Goal: Transaction & Acquisition: Purchase product/service

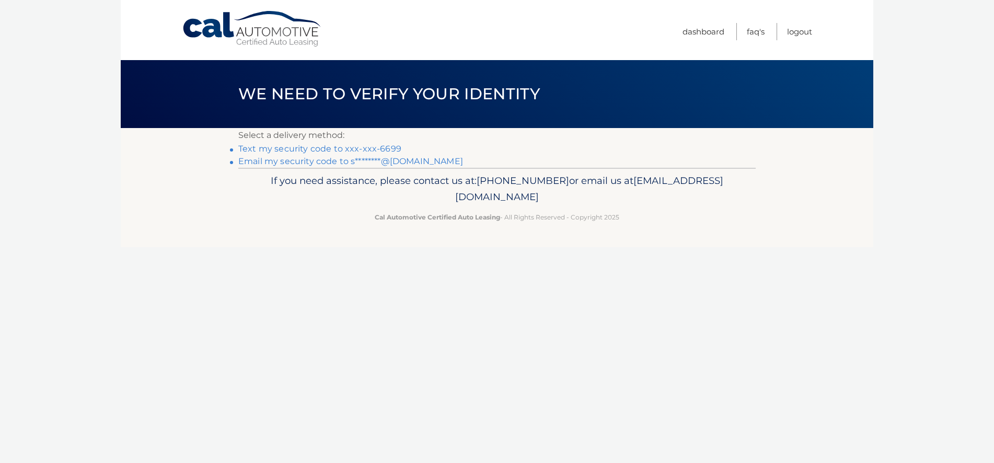
click at [261, 150] on link "Text my security code to xxx-xxx-6699" at bounding box center [319, 149] width 163 height 10
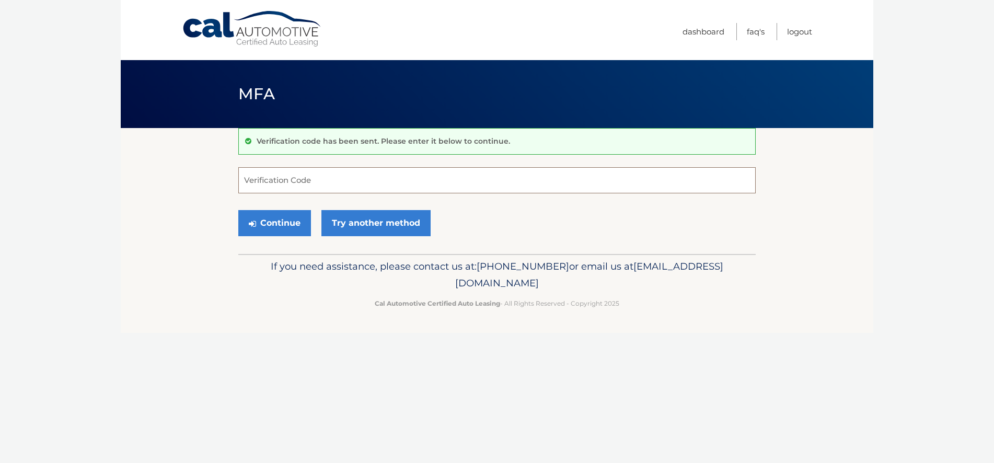
click at [301, 181] on input "Verification Code" at bounding box center [496, 180] width 517 height 26
type input "854747"
click at [277, 226] on button "Continue" at bounding box center [274, 223] width 73 height 26
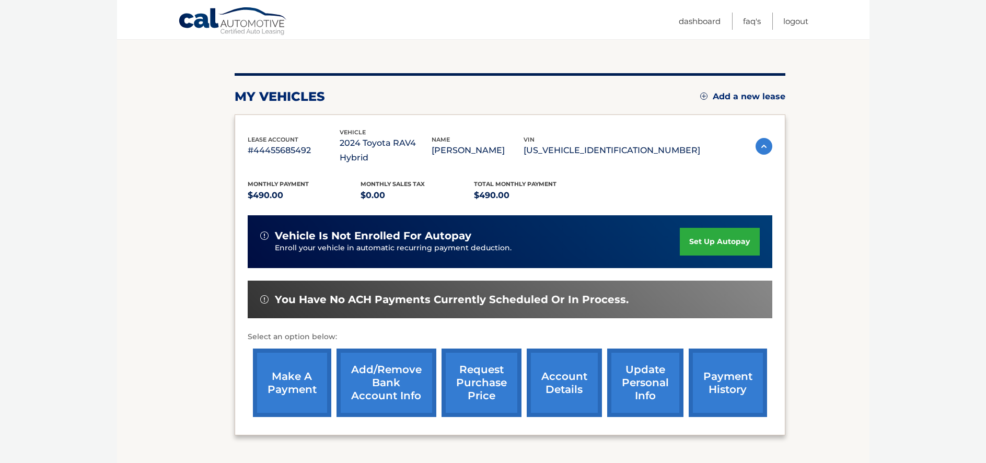
scroll to position [102, 0]
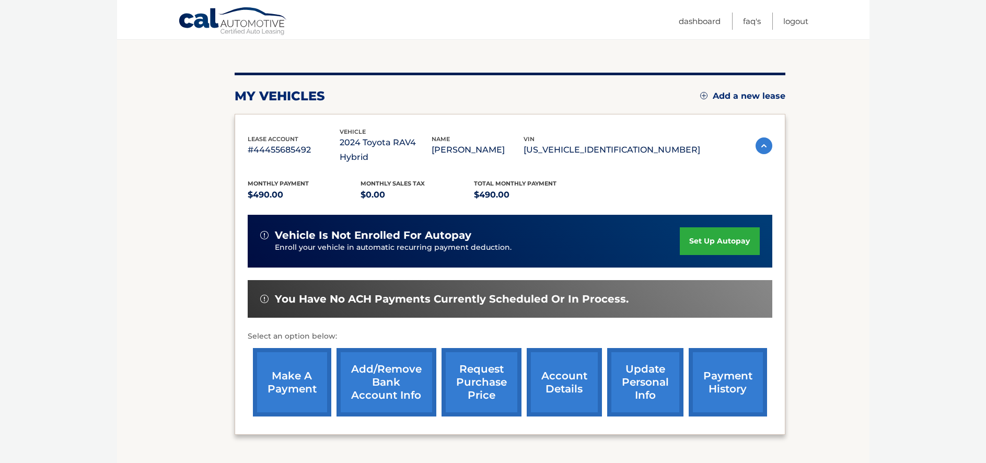
click at [279, 377] on link "make a payment" at bounding box center [292, 382] width 78 height 68
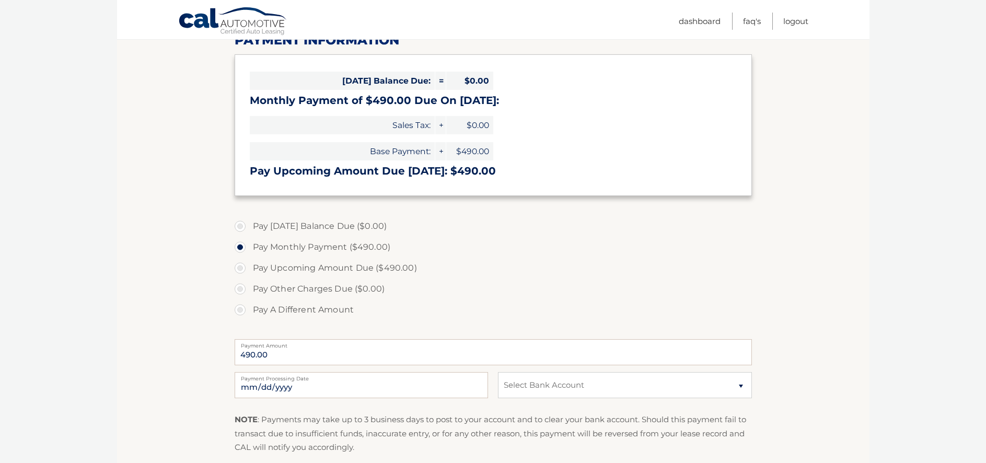
scroll to position [168, 0]
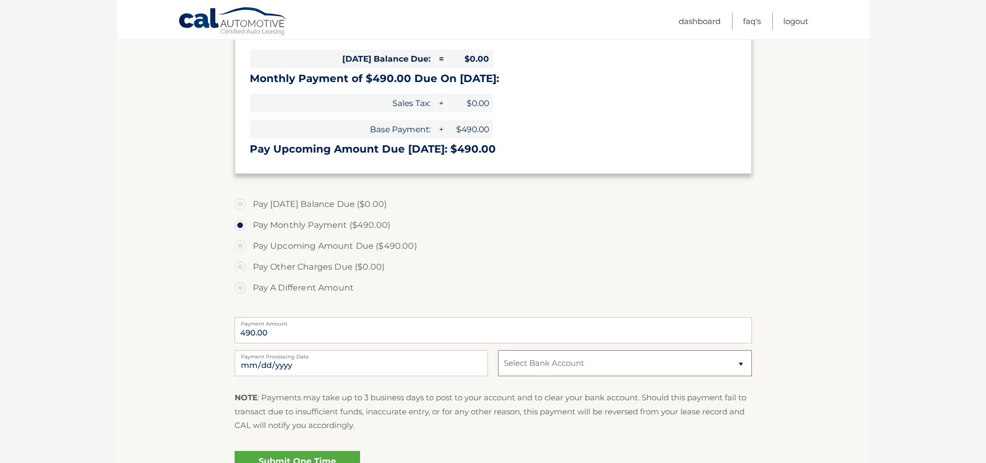
click at [606, 365] on select "Select Bank Account Checking TD BANK, NA *****5692 Checking TD BANK, NA *****32…" at bounding box center [624, 363] width 253 height 26
select select "N2FkMDMxYmEtMzNmMS00MmM4LTkyMjYtMGU5MjVkZTk1ZGVj"
click at [498, 350] on select "Select Bank Account Checking TD BANK, NA *****5692 Checking TD BANK, NA *****32…" at bounding box center [624, 363] width 253 height 26
click at [336, 362] on input "2025-10-08" at bounding box center [361, 363] width 253 height 26
type input "2025-10-20"
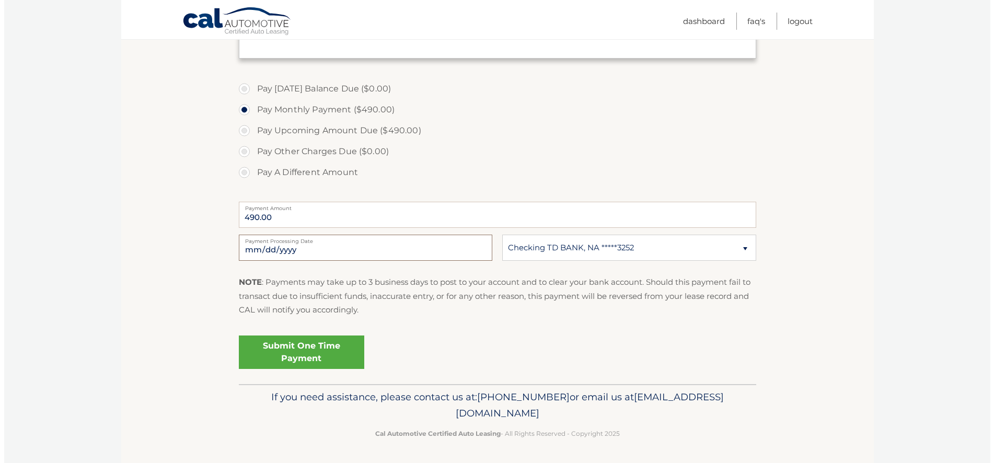
scroll to position [284, 0]
click at [310, 357] on link "Submit One Time Payment" at bounding box center [297, 351] width 125 height 33
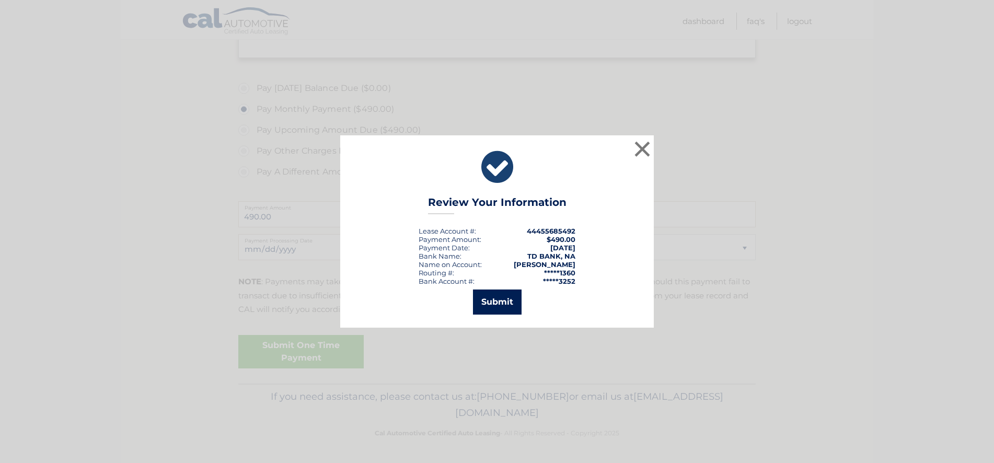
click at [490, 297] on button "Submit" at bounding box center [497, 301] width 49 height 25
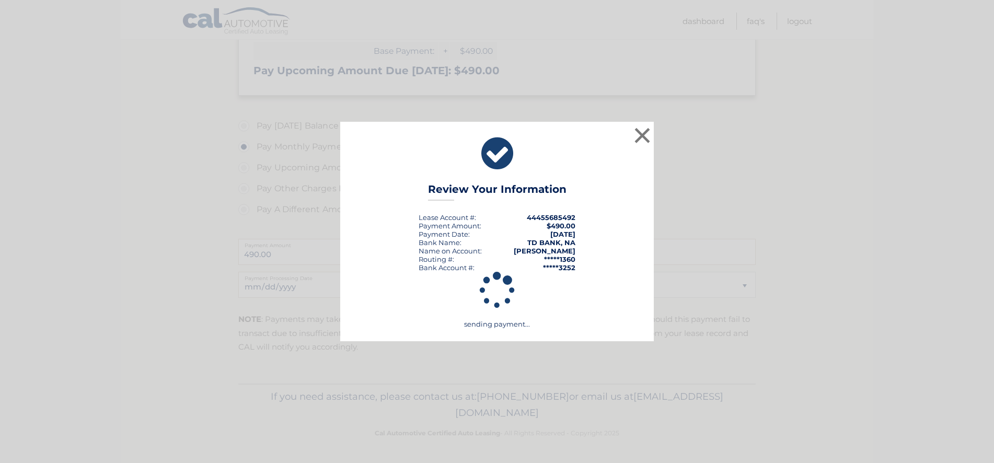
scroll to position [246, 0]
